Goal: Find specific page/section: Find specific page/section

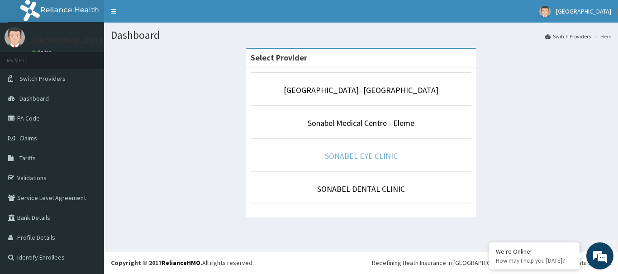
click at [373, 157] on link "SONABEL EYE CLINIC" at bounding box center [361, 156] width 73 height 10
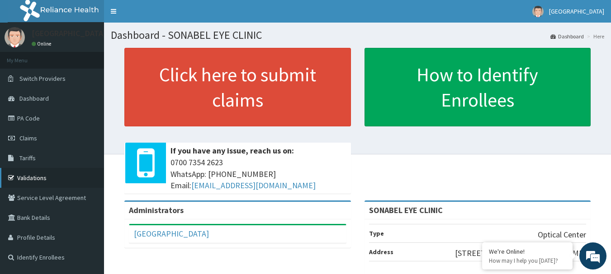
click at [31, 175] on link "Validations" at bounding box center [52, 178] width 104 height 20
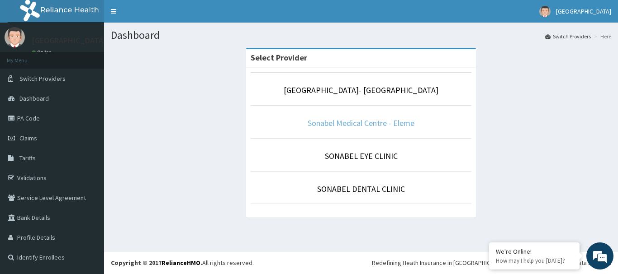
click at [370, 120] on link "Sonabel Medical Centre - Eleme" at bounding box center [360, 123] width 107 height 10
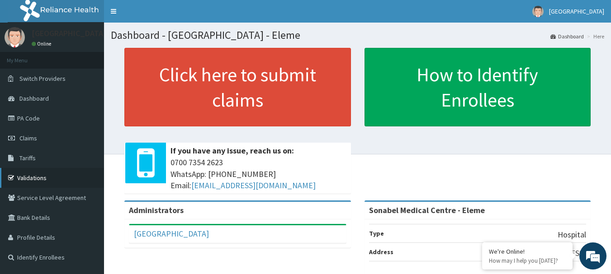
click at [40, 176] on link "Validations" at bounding box center [52, 178] width 104 height 20
